Goal: Transaction & Acquisition: Purchase product/service

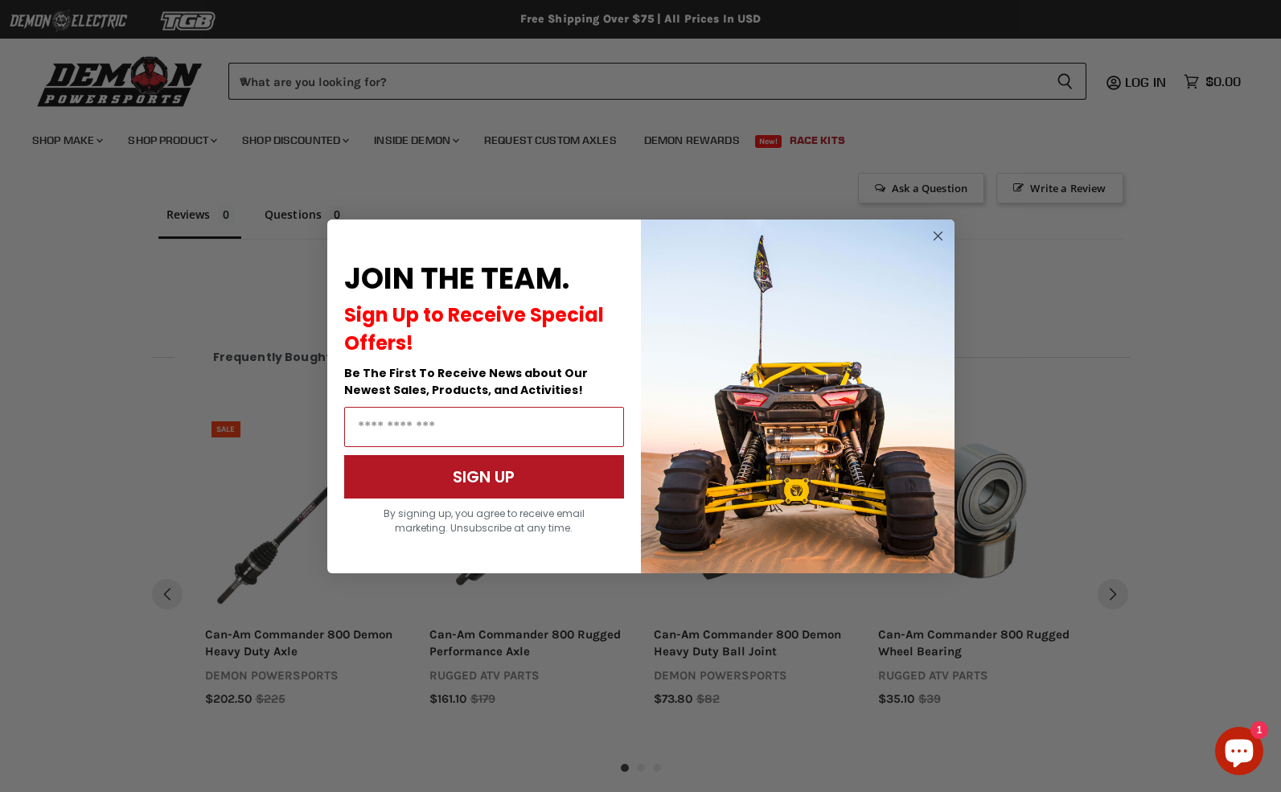
scroll to position [1800, 0]
